Goal: Task Accomplishment & Management: Manage account settings

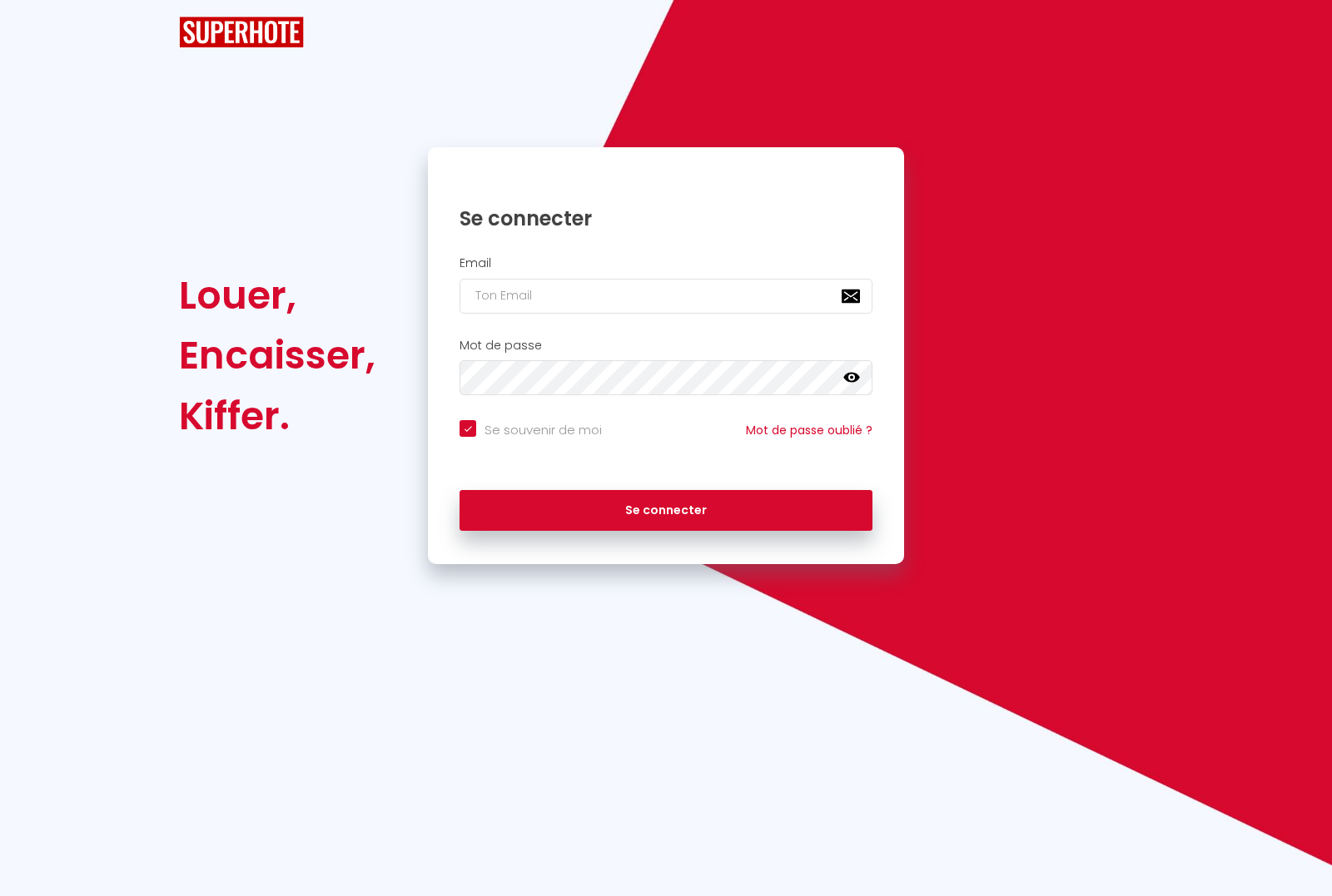
checkbox input "true"
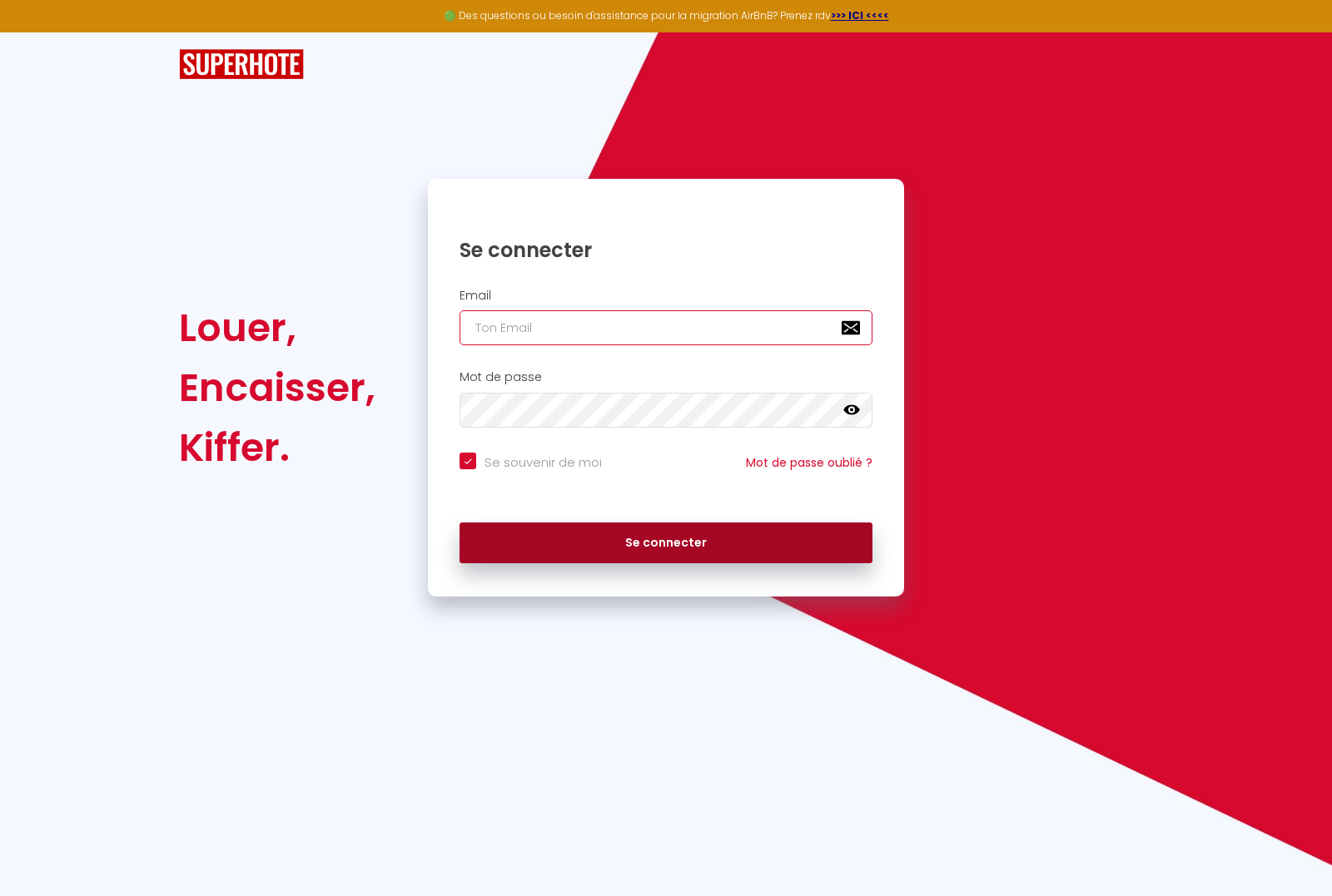
type input "[EMAIL_ADDRESS][DOMAIN_NAME]"
click at [730, 539] on button "Se connecter" at bounding box center [666, 543] width 413 height 42
checkbox input "true"
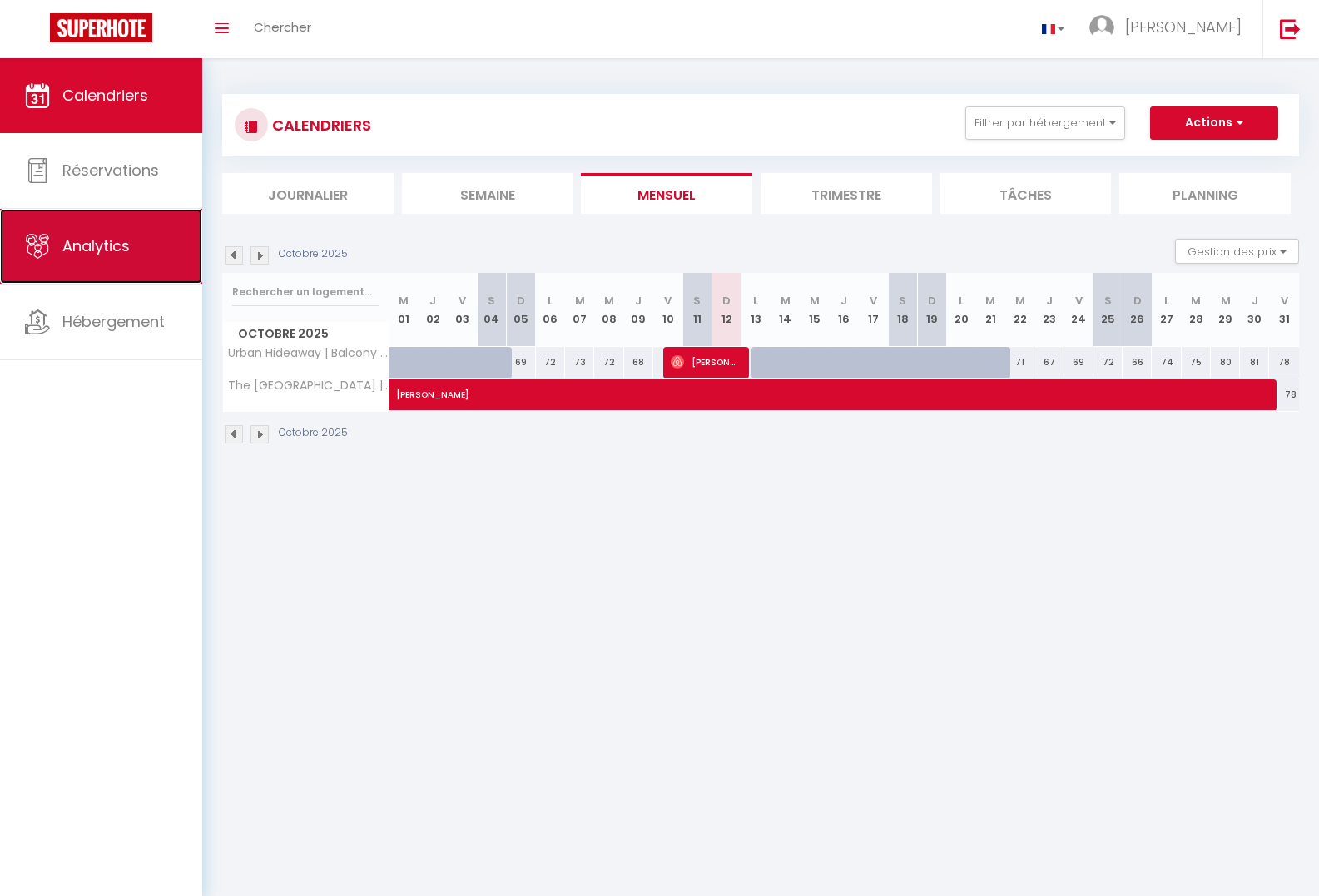
click at [59, 257] on link "Analytics" at bounding box center [101, 246] width 202 height 75
select select "2025"
select select "10"
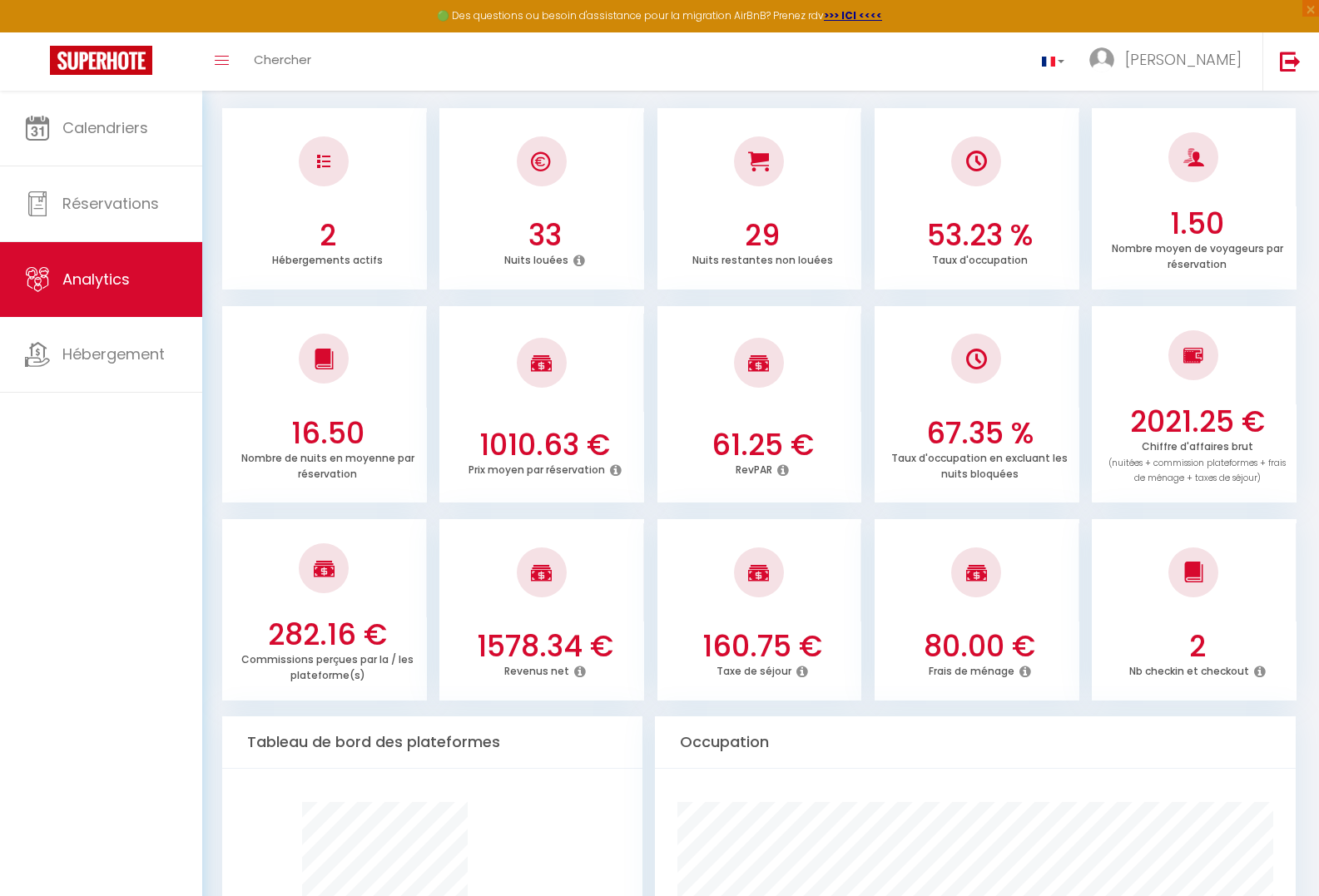
scroll to position [166, 0]
